Goal: Communication & Community: Ask a question

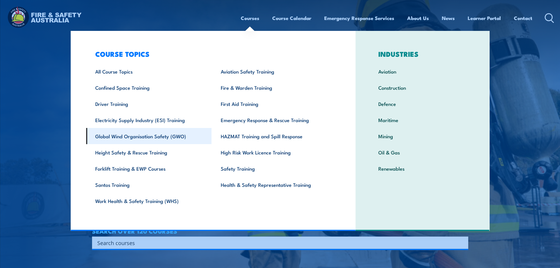
click at [143, 138] on link "Global Wind Organisation Safety (GWO)" at bounding box center [149, 136] width 126 height 16
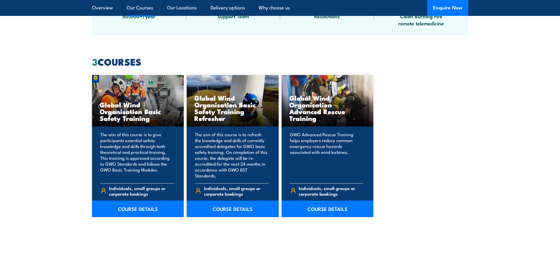
scroll to position [516, 0]
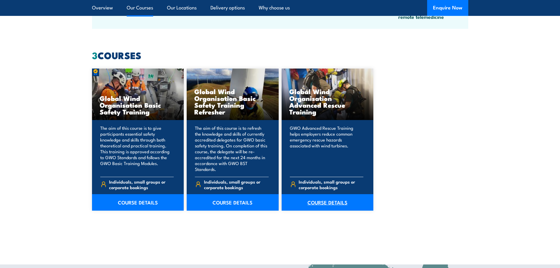
click at [326, 195] on link "COURSE DETAILS" at bounding box center [328, 202] width 92 height 16
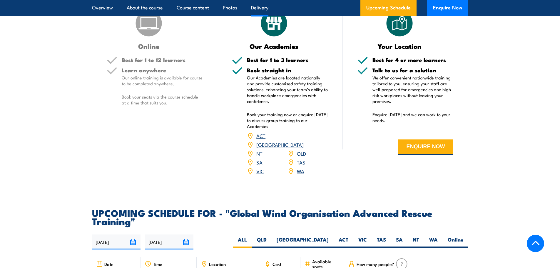
scroll to position [899, 0]
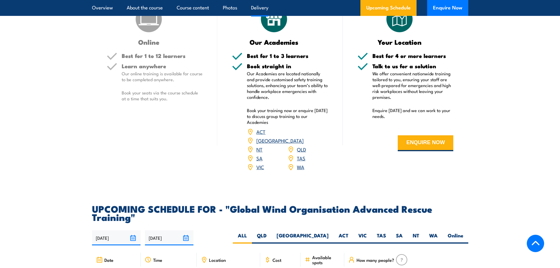
click at [259, 156] on link "SA" at bounding box center [260, 157] width 6 height 7
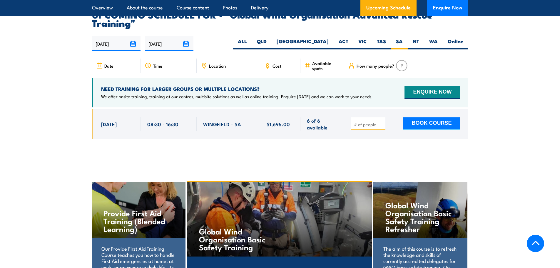
scroll to position [1100, 0]
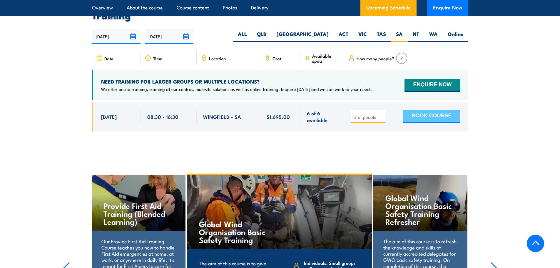
click at [424, 113] on button "BOOK COURSE" at bounding box center [431, 116] width 57 height 13
type input "1"
click at [424, 113] on button "BOOK COURSE" at bounding box center [431, 116] width 57 height 13
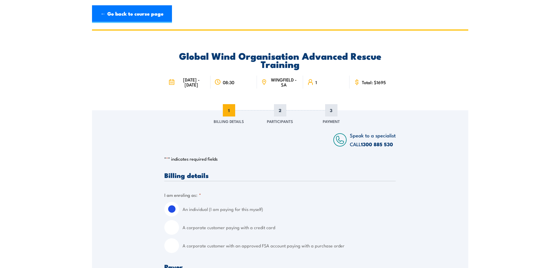
click at [170, 229] on input "A corporate customer paying with a credit card" at bounding box center [171, 227] width 15 height 15
radio input "true"
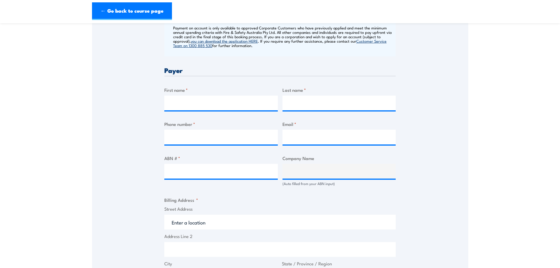
scroll to position [269, 0]
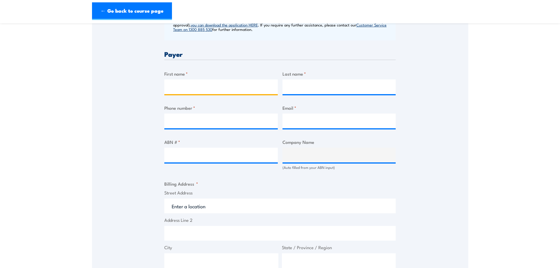
click at [185, 81] on input "First name *" at bounding box center [221, 86] width 114 height 15
type input "[PERSON_NAME]"
type input "Hall"
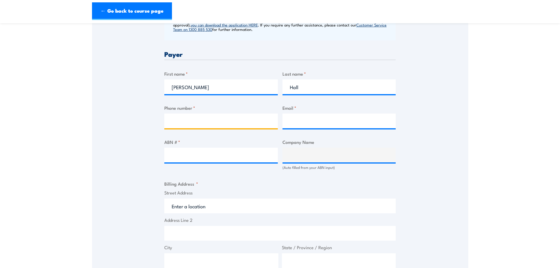
type input "0461404503"
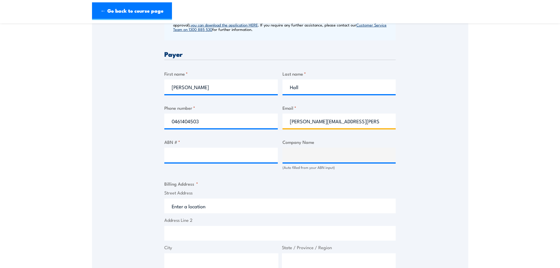
click at [325, 121] on input "[PERSON_NAME][EMAIL_ADDRESS][PERSON_NAME][DOMAIN_NAME]" at bounding box center [340, 121] width 114 height 15
type input "[PERSON_NAME][EMAIL_ADDRESS][PERSON_NAME][DOMAIN_NAME]"
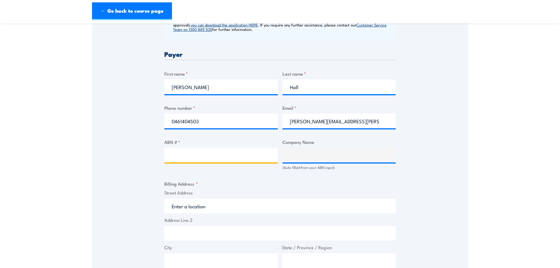
click at [183, 156] on input "ABN # *" at bounding box center [221, 155] width 114 height 15
type input "47003760790"
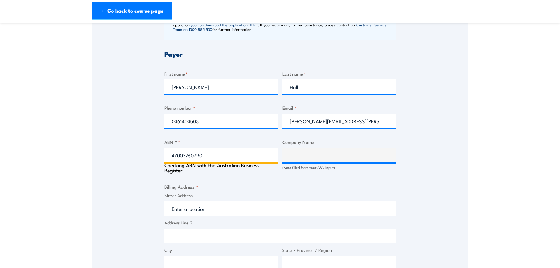
type input "GE RENEWABLE ENERGY AUSTRALIA PTY LTD"
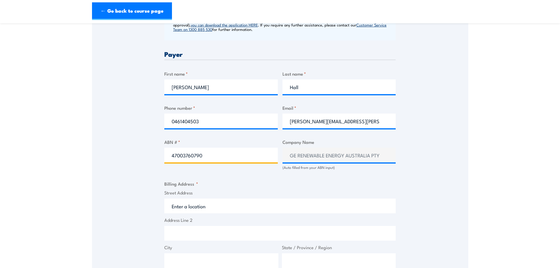
type input "47003760790"
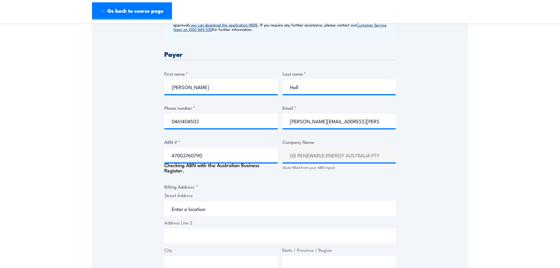
click at [183, 202] on input "Street Address" at bounding box center [280, 208] width 232 height 15
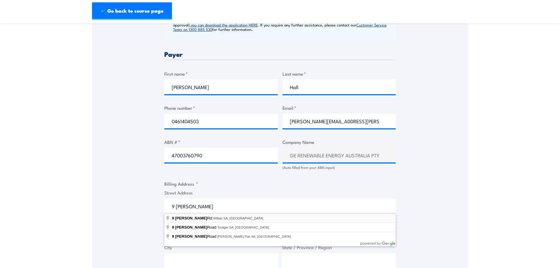
type input "9 McAskill Rd, Willalo SA, Australia"
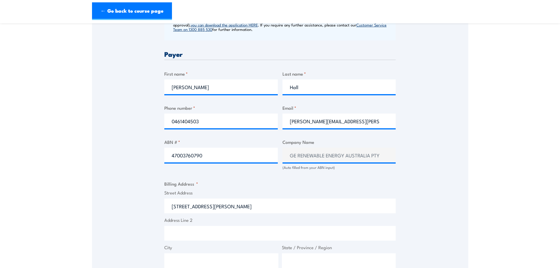
type input "9 McAskill Rd"
type input "Willalo"
type input "[GEOGRAPHIC_DATA]"
type input "5419"
select select "Australia"
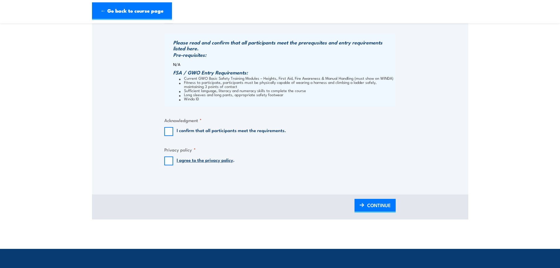
scroll to position [569, 0]
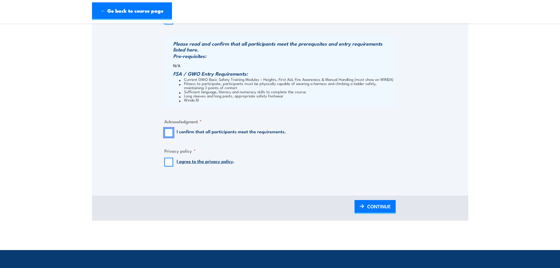
click at [169, 131] on input "I confirm that all participants meet the requirements." at bounding box center [168, 132] width 9 height 9
checkbox input "true"
click at [170, 161] on input "I agree to the privacy policy ." at bounding box center [168, 162] width 9 height 9
checkbox input "true"
click at [375, 204] on span "CONTINUE" at bounding box center [379, 207] width 24 height 16
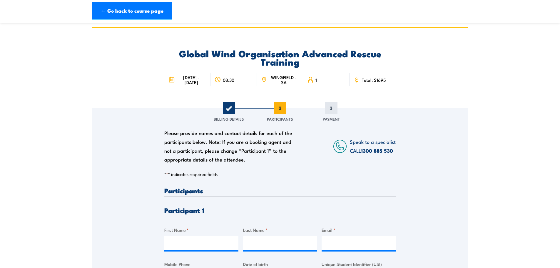
scroll to position [0, 0]
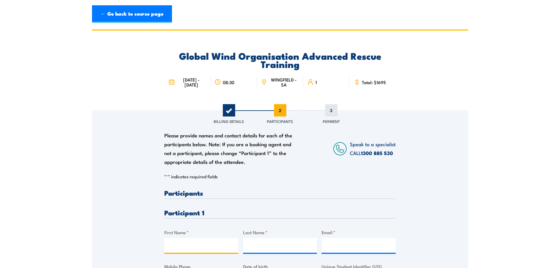
click at [176, 245] on input "First Name *" at bounding box center [201, 245] width 74 height 15
type input "[PERSON_NAME]"
click at [272, 245] on input "Last Name *" at bounding box center [280, 245] width 74 height 15
type input "Hall"
click at [338, 250] on input "Email *" at bounding box center [359, 245] width 74 height 15
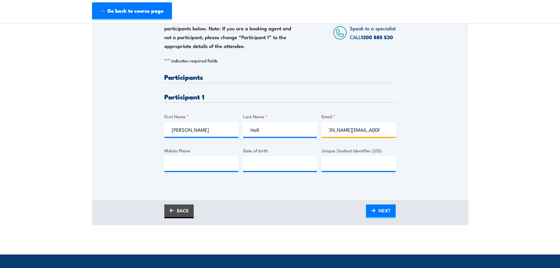
scroll to position [120, 0]
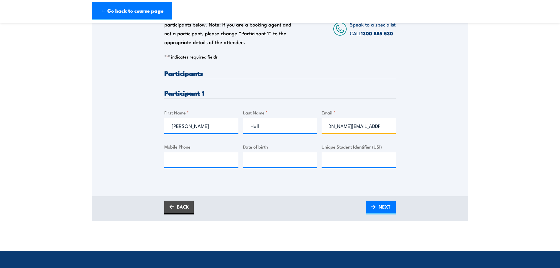
type input "[PERSON_NAME][EMAIL_ADDRESS][PERSON_NAME][DOMAIN_NAME]"
click at [202, 160] on input "Mobile Phone" at bounding box center [201, 159] width 74 height 15
type input "0461404503"
click at [254, 166] on input "__/__/____" at bounding box center [280, 159] width 74 height 15
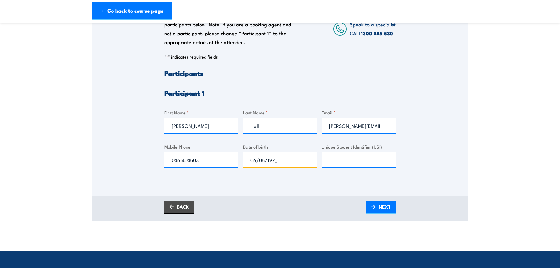
type input "06/05/1978"
click at [342, 158] on input "Unique Student Identifier (USI)" at bounding box center [359, 159] width 74 height 15
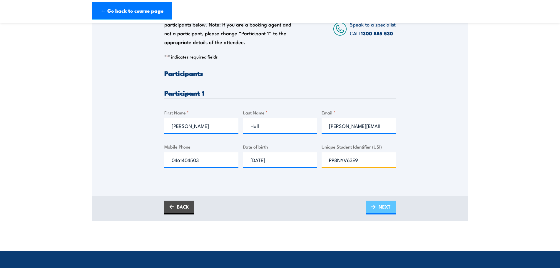
type input "PP8NYV63E9"
click at [388, 207] on span "NEXT" at bounding box center [385, 207] width 12 height 16
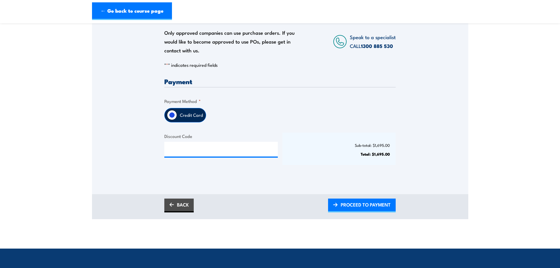
scroll to position [102, 0]
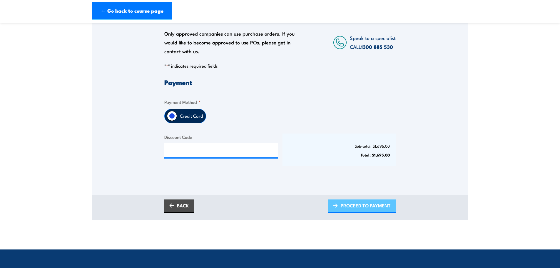
click at [369, 203] on span "PROCEED TO PAYMENT" at bounding box center [366, 206] width 50 height 16
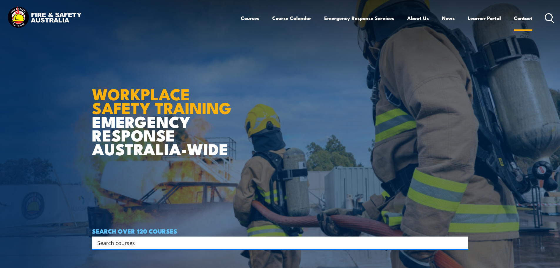
click at [520, 16] on link "Contact" at bounding box center [523, 18] width 19 height 16
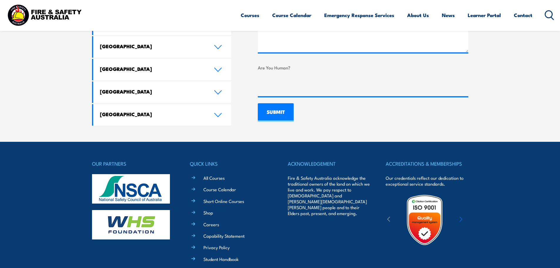
scroll to position [469, 0]
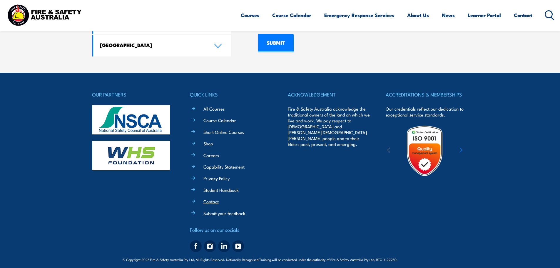
click at [209, 198] on link "Contact" at bounding box center [211, 201] width 15 height 6
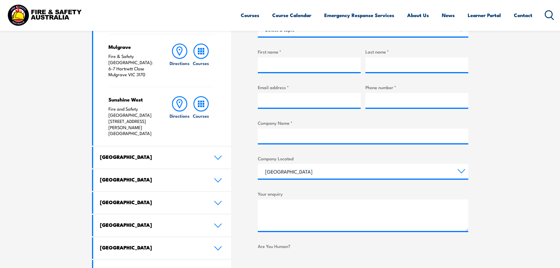
scroll to position [223, 0]
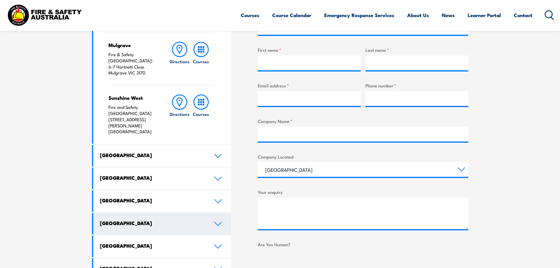
click at [219, 222] on icon at bounding box center [218, 224] width 8 height 5
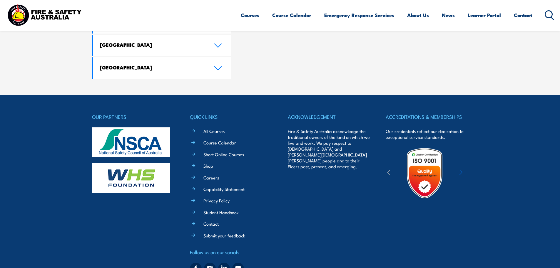
scroll to position [666, 0]
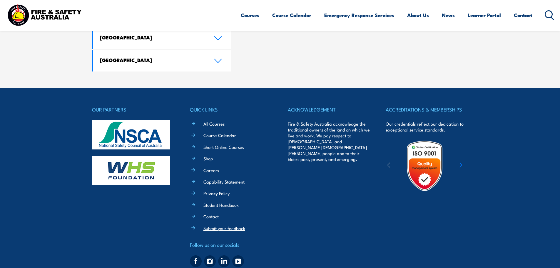
click at [215, 225] on link "Submit your feedback" at bounding box center [225, 228] width 42 height 6
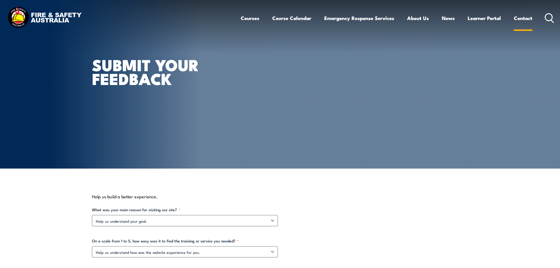
click at [521, 16] on link "Contact" at bounding box center [523, 18] width 19 height 16
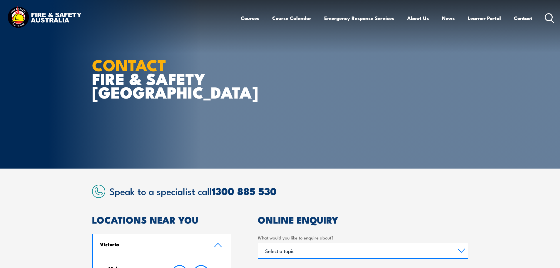
click at [98, 193] on img at bounding box center [98, 191] width 13 height 13
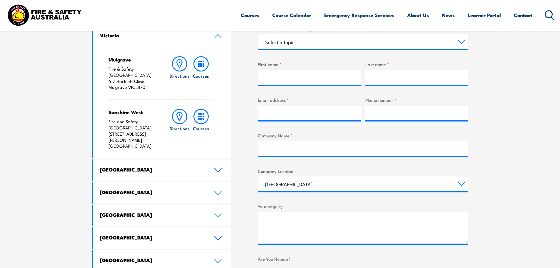
scroll to position [211, 0]
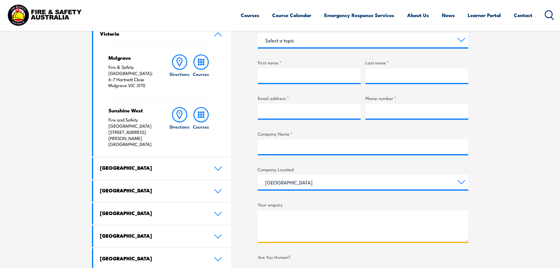
click at [276, 228] on textarea "Your enquiry" at bounding box center [363, 225] width 211 height 31
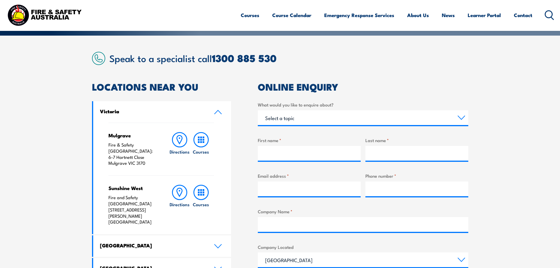
scroll to position [135, 0]
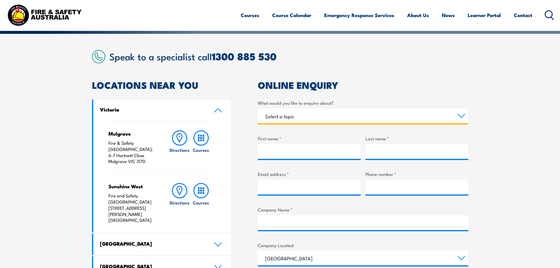
click at [279, 116] on select "Select a topic Training Emergency Response Services General Enquiry" at bounding box center [363, 116] width 211 height 15
select select "Training"
click at [258, 109] on select "Select a topic Training Emergency Response Services General Enquiry" at bounding box center [363, 116] width 211 height 15
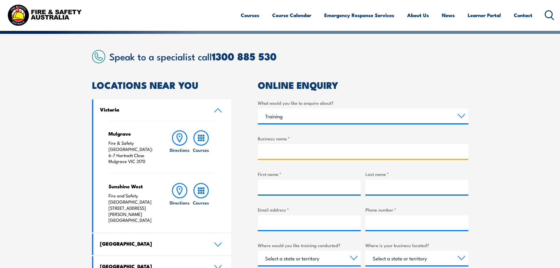
click at [265, 147] on input "Business name *" at bounding box center [363, 151] width 211 height 15
type input "GE Vernova"
click at [277, 185] on input "First name *" at bounding box center [309, 187] width 103 height 15
type input "[PERSON_NAME]"
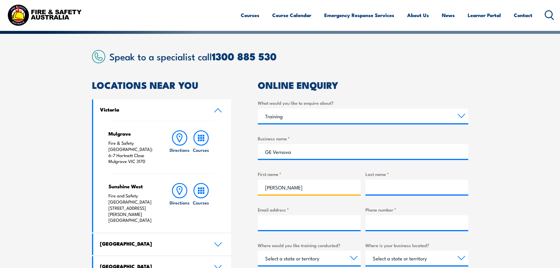
type input "Hall"
type input "[PERSON_NAME][EMAIL_ADDRESS][PERSON_NAME][DOMAIN_NAME]"
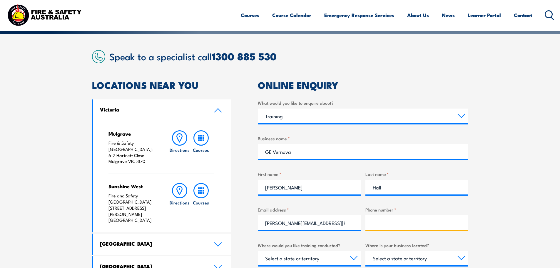
type input "0461404503"
select select "SA"
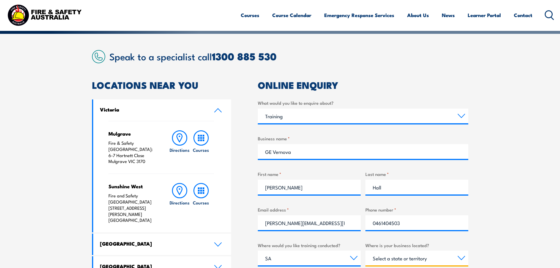
select select "SA"
click at [302, 224] on input "[PERSON_NAME][EMAIL_ADDRESS][PERSON_NAME][DOMAIN_NAME]" at bounding box center [309, 222] width 103 height 15
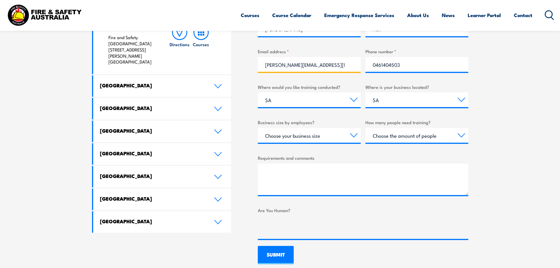
scroll to position [294, 0]
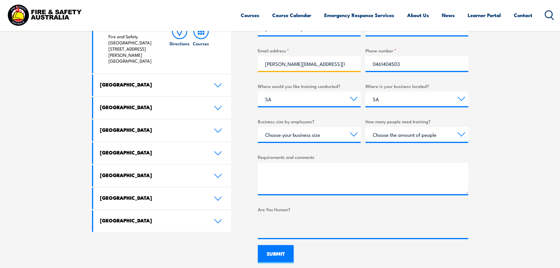
type input "[PERSON_NAME][EMAIL_ADDRESS][PERSON_NAME][DOMAIN_NAME]"
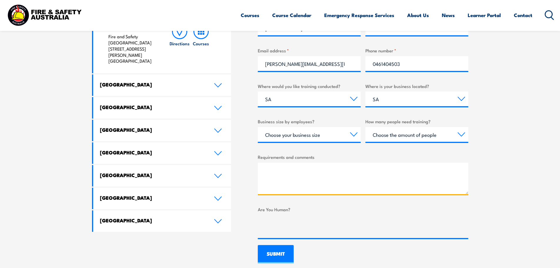
click at [269, 174] on textarea "Requirements and comments" at bounding box center [363, 178] width 211 height 31
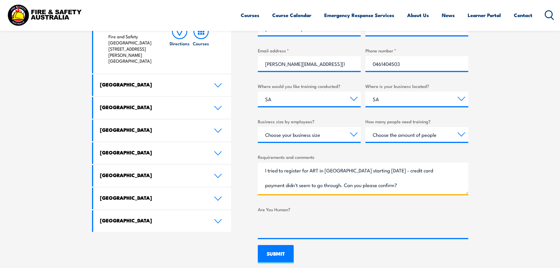
type textarea "I tried to register for ART in [GEOGRAPHIC_DATA] starting [DATE] - credit card …"
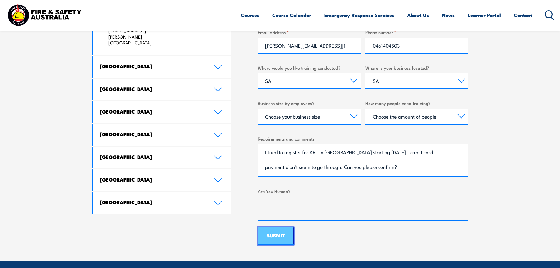
click at [272, 241] on input "SUBMIT" at bounding box center [276, 236] width 36 height 18
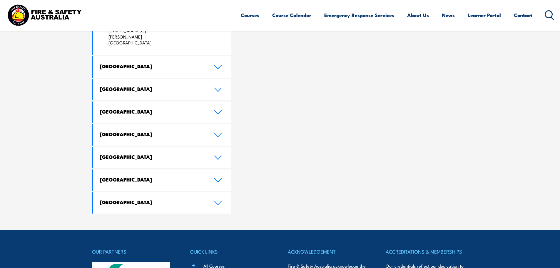
scroll to position [0, 0]
